Goal: Task Accomplishment & Management: Use online tool/utility

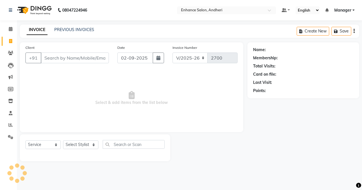
select select "7236"
select select "service"
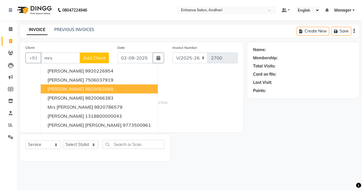
drag, startPoint x: 82, startPoint y: 90, endPoint x: 71, endPoint y: 137, distance: 47.9
click at [85, 91] on ngb-highlight "9820082668" at bounding box center [99, 89] width 28 height 6
type input "9820082668"
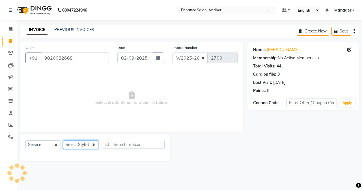
drag, startPoint x: 73, startPoint y: 149, endPoint x: 75, endPoint y: 141, distance: 7.6
click at [73, 149] on select "Select Stylist Admin [PERSON_NAME] [PERSON_NAME] [PERSON_NAME] Manager [PERSON_…" at bounding box center [80, 144] width 35 height 9
select select "61732"
click at [63, 140] on select "Select Stylist Admin [PERSON_NAME] [PERSON_NAME] [PERSON_NAME] Manager [PERSON_…" at bounding box center [80, 144] width 35 height 9
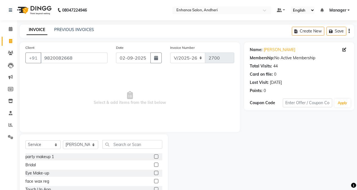
drag, startPoint x: 119, startPoint y: 139, endPoint x: 119, endPoint y: 145, distance: 6.0
click at [119, 143] on div "Select Service Product Membership Package Voucher Prepaid Gift Card Select Styl…" at bounding box center [94, 175] width 148 height 83
click at [119, 145] on input "text" at bounding box center [133, 144] width 60 height 9
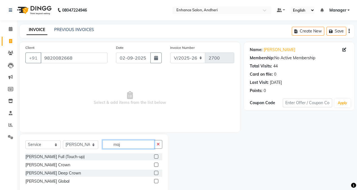
type input "maj"
click at [158, 165] on label at bounding box center [156, 165] width 4 height 4
click at [158, 165] on input "checkbox" at bounding box center [156, 165] width 4 height 4
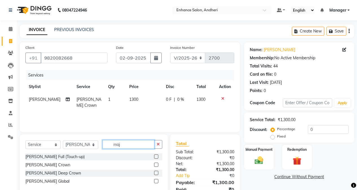
checkbox input "false"
click at [140, 142] on input "maj" at bounding box center [129, 144] width 52 height 9
type input "m"
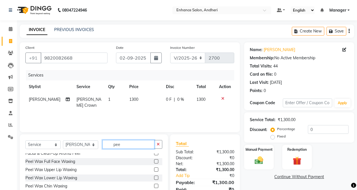
scroll to position [17, 0]
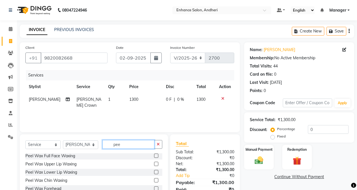
type input "pee"
click at [154, 180] on label at bounding box center [156, 180] width 4 height 4
click at [154, 180] on input "checkbox" at bounding box center [156, 181] width 4 height 4
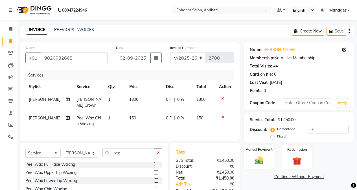
click at [133, 118] on span "150" at bounding box center [132, 118] width 7 height 5
checkbox input "false"
select select "61732"
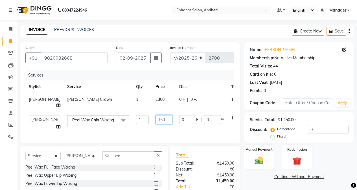
drag, startPoint x: 148, startPoint y: 125, endPoint x: 155, endPoint y: 135, distance: 12.7
click at [156, 124] on input "150" at bounding box center [164, 119] width 17 height 9
type input "250"
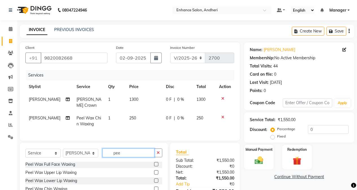
click at [123, 162] on div "Select Service Product Membership Package Voucher Prepaid Gift Card Select Styl…" at bounding box center [93, 155] width 137 height 13
type input "p"
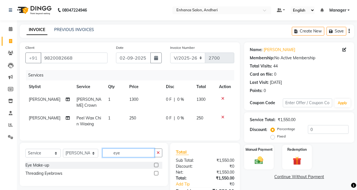
type input "eye"
click at [157, 175] on label at bounding box center [156, 173] width 4 height 4
click at [157, 175] on input "checkbox" at bounding box center [156, 174] width 4 height 4
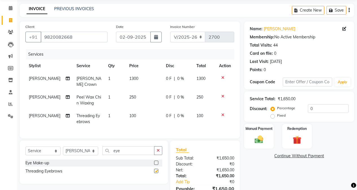
scroll to position [55, 0]
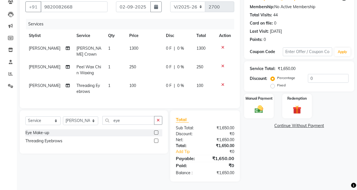
checkbox input "false"
click at [310, 74] on input "0" at bounding box center [328, 78] width 41 height 9
type input "10"
click at [149, 93] on td "100" at bounding box center [143, 88] width 36 height 19
select select "61732"
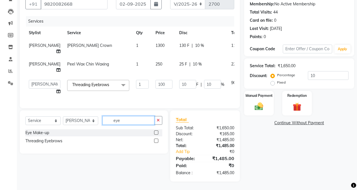
click at [134, 125] on input "eye" at bounding box center [129, 120] width 52 height 9
type input "e"
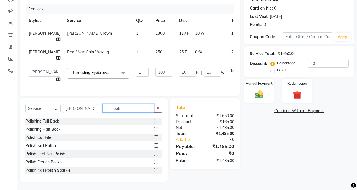
scroll to position [58, 0]
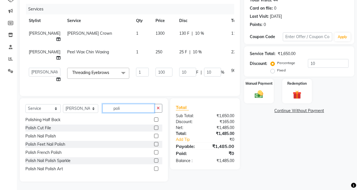
type input "poli"
click at [154, 133] on div at bounding box center [158, 136] width 8 height 7
click at [154, 135] on label at bounding box center [156, 136] width 4 height 4
click at [154, 135] on input "checkbox" at bounding box center [156, 136] width 4 height 4
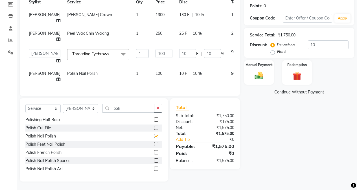
scroll to position [107, 0]
checkbox input "false"
click at [158, 67] on td "100" at bounding box center [164, 76] width 24 height 19
select select "61732"
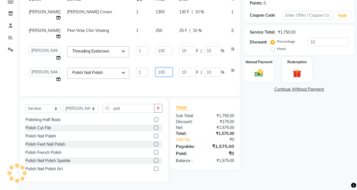
click at [156, 68] on input "100" at bounding box center [164, 72] width 17 height 9
type input "105"
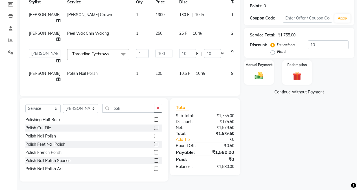
click at [315, 129] on div "Name: [PERSON_NAME] Membership: No Active Membership Total Visits: 44 Card on f…" at bounding box center [301, 70] width 114 height 224
click at [214, 51] on td "10 F | 10 %" at bounding box center [202, 56] width 52 height 21
click at [260, 64] on div "Manual Payment" at bounding box center [259, 73] width 31 height 26
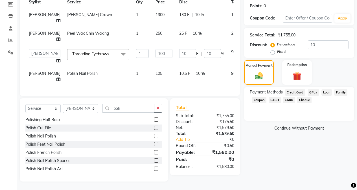
click at [273, 97] on span "CASH" at bounding box center [275, 100] width 12 height 6
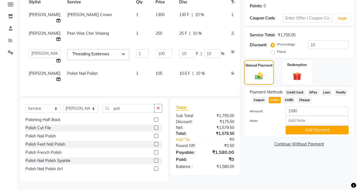
scroll to position [107, 0]
click at [305, 116] on input "Note:" at bounding box center [317, 120] width 63 height 9
click at [288, 126] on button "Add Payment" at bounding box center [317, 130] width 63 height 9
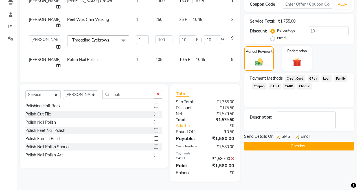
scroll to position [121, 0]
click at [289, 142] on button "Checkout" at bounding box center [299, 146] width 110 height 9
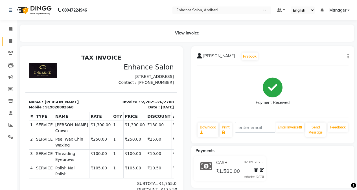
click at [11, 45] on link "Invoice" at bounding box center [9, 41] width 14 height 9
select select "service"
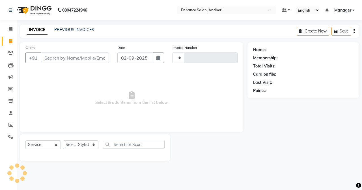
type input "2701"
select select "7236"
